Goal: Task Accomplishment & Management: Manage account settings

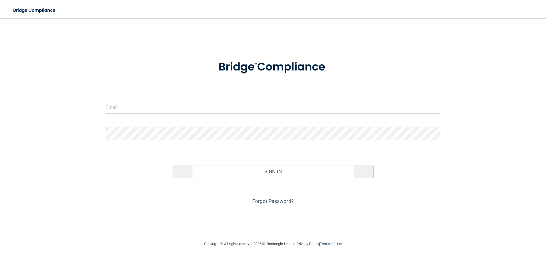
type input "[EMAIL_ADDRESS][DOMAIN_NAME]"
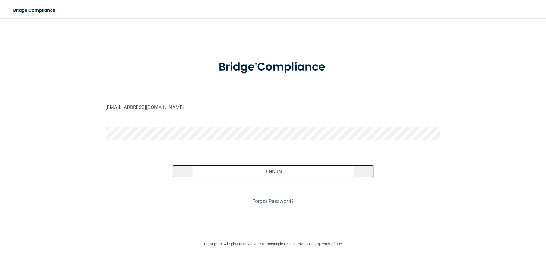
click at [275, 174] on button "Sign In" at bounding box center [272, 171] width 201 height 13
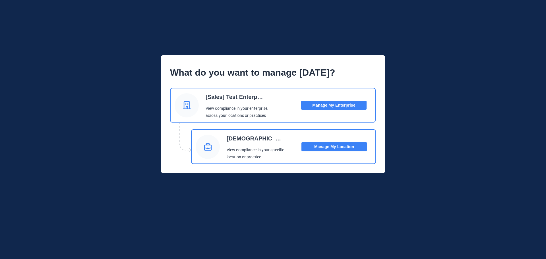
click at [323, 105] on button "Manage My Enterprise" at bounding box center [333, 105] width 65 height 9
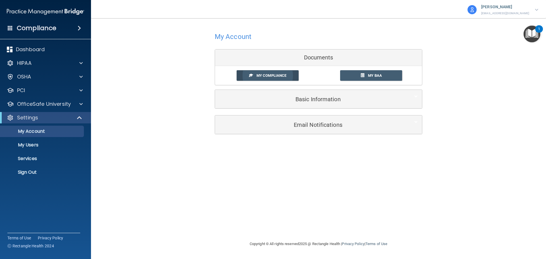
click at [276, 75] on span "My Compliance" at bounding box center [271, 75] width 30 height 4
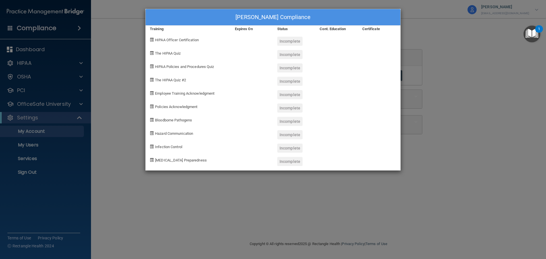
click at [138, 124] on div "[PERSON_NAME] Compliance Training Expires On Status Cont. Education Certificate…" at bounding box center [273, 129] width 546 height 259
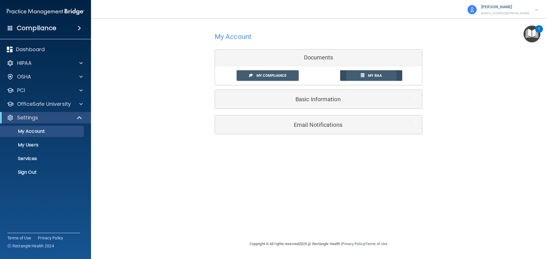
click at [380, 77] on span "My BAA" at bounding box center [375, 75] width 14 height 4
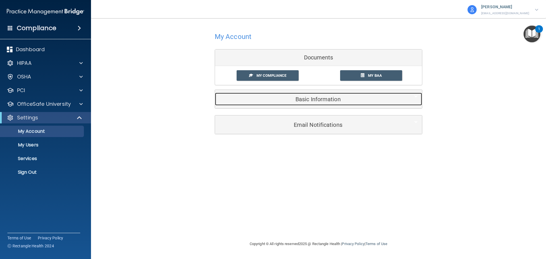
click at [416, 96] on span at bounding box center [415, 96] width 3 height 7
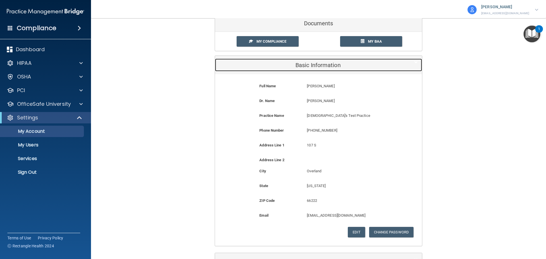
scroll to position [76, 0]
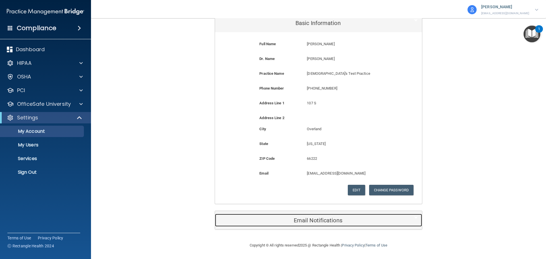
click at [415, 217] on span at bounding box center [415, 217] width 3 height 7
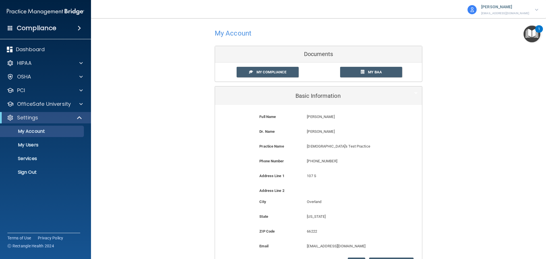
scroll to position [0, 0]
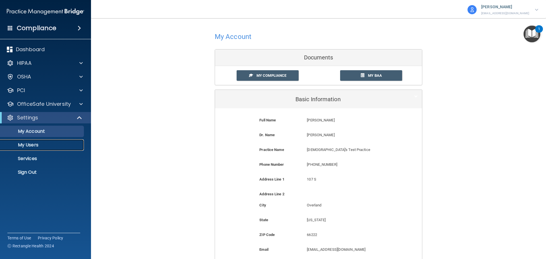
click at [34, 146] on p "My Users" at bounding box center [43, 145] width 78 height 6
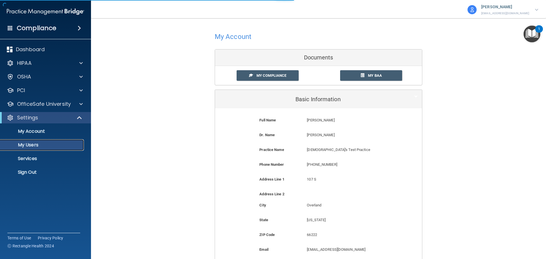
select select "20"
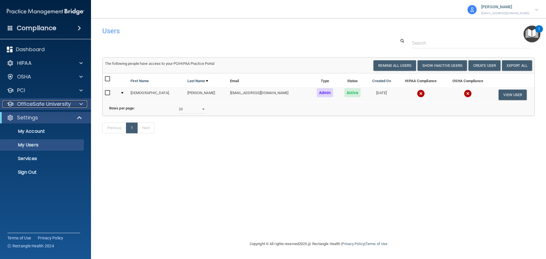
click at [36, 101] on p "OfficeSafe University" at bounding box center [44, 104] width 54 height 7
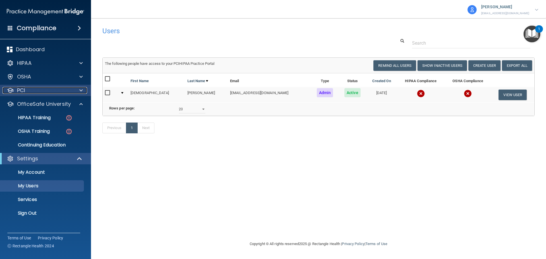
click at [40, 93] on div "PCI" at bounding box center [38, 90] width 70 height 7
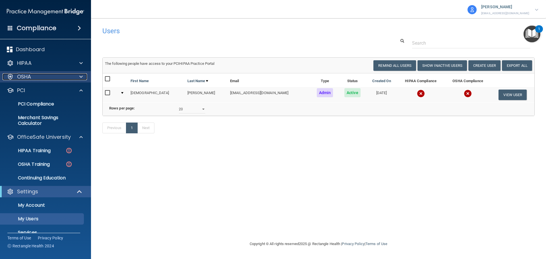
click at [40, 77] on div "OSHA" at bounding box center [38, 76] width 70 height 7
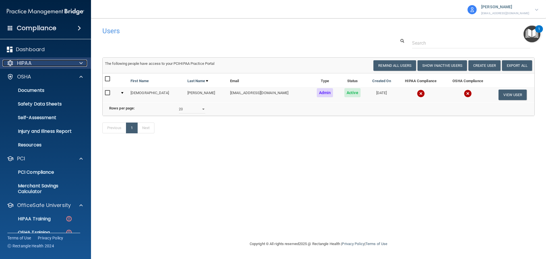
click at [46, 63] on div "HIPAA" at bounding box center [38, 63] width 70 height 7
